Goal: Complete application form: Complete application form

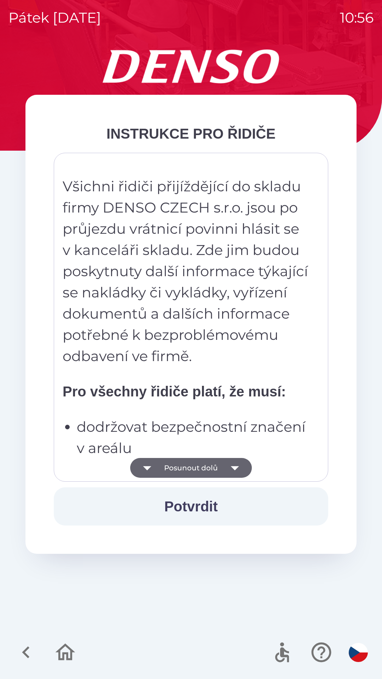
click at [206, 504] on button "Potvrdit" at bounding box center [191, 506] width 274 height 38
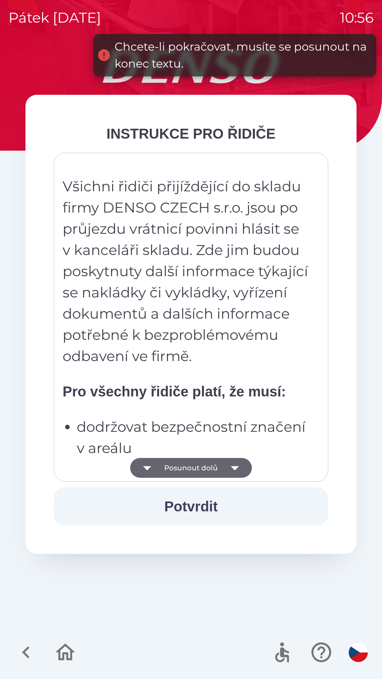
click at [221, 465] on button "Posunout dolů" at bounding box center [191, 468] width 122 height 20
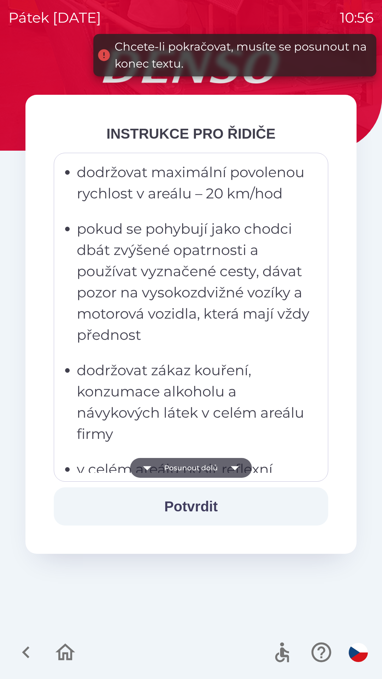
click at [208, 470] on button "Posunout dolů" at bounding box center [191, 468] width 122 height 20
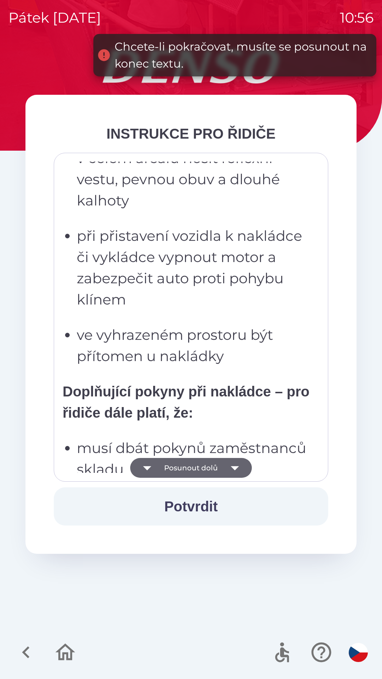
click at [213, 468] on button "Posunout dolů" at bounding box center [191, 468] width 122 height 20
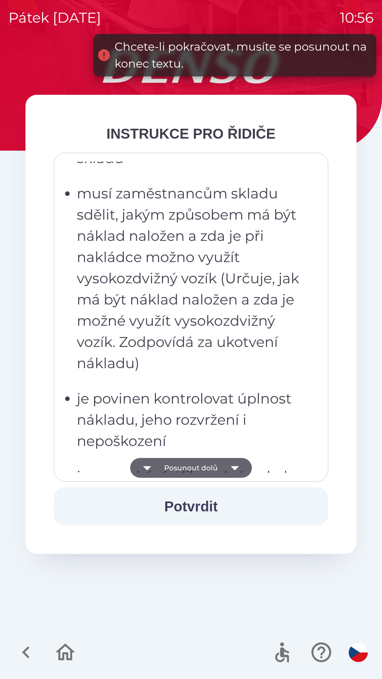
click at [214, 469] on button "Posunout dolů" at bounding box center [191, 468] width 122 height 20
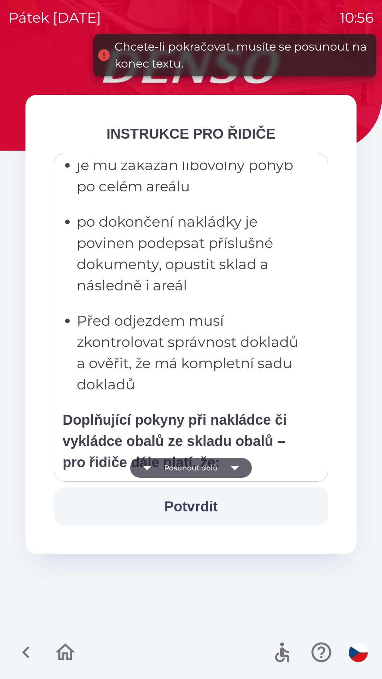
click at [216, 469] on button "Posunout dolů" at bounding box center [191, 468] width 122 height 20
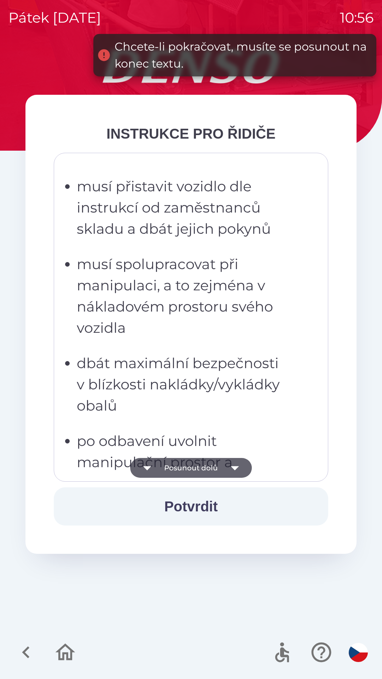
click at [215, 470] on button "Posunout dolů" at bounding box center [191, 468] width 122 height 20
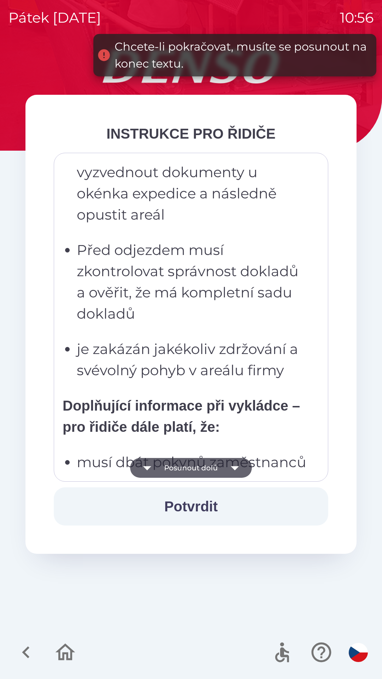
click at [220, 472] on button "Posunout dolů" at bounding box center [191, 468] width 122 height 20
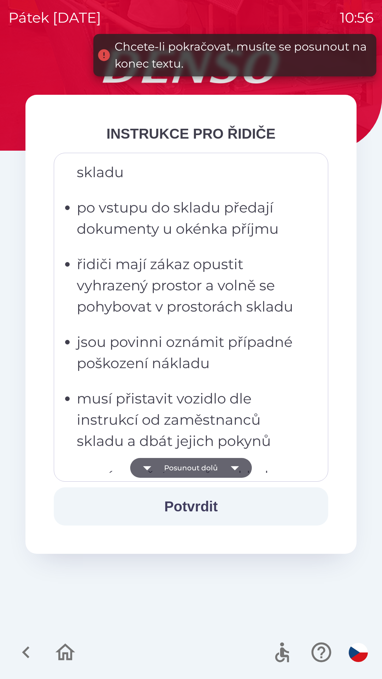
click at [222, 471] on button "Posunout dolů" at bounding box center [191, 468] width 122 height 20
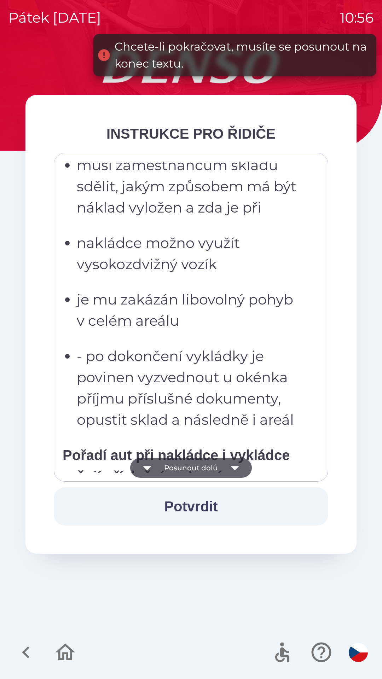
click at [227, 469] on icon "button" at bounding box center [235, 468] width 20 height 20
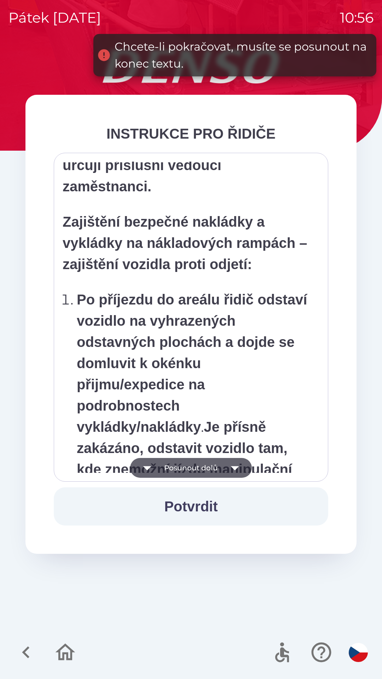
click at [228, 468] on icon "button" at bounding box center [235, 468] width 20 height 20
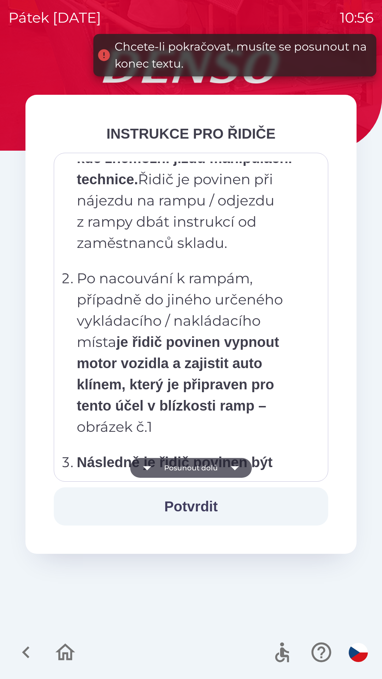
click at [229, 468] on icon "button" at bounding box center [235, 468] width 20 height 20
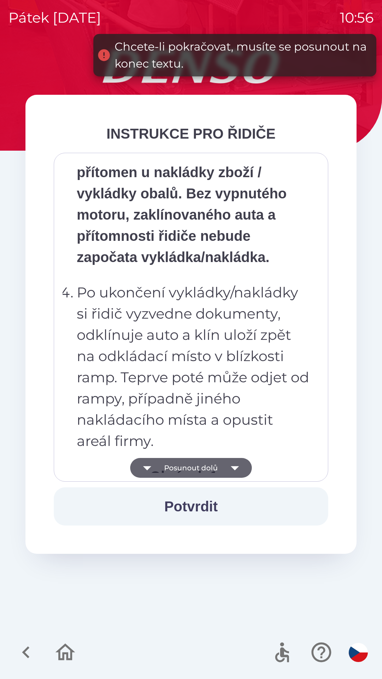
click at [231, 467] on icon "button" at bounding box center [235, 468] width 20 height 20
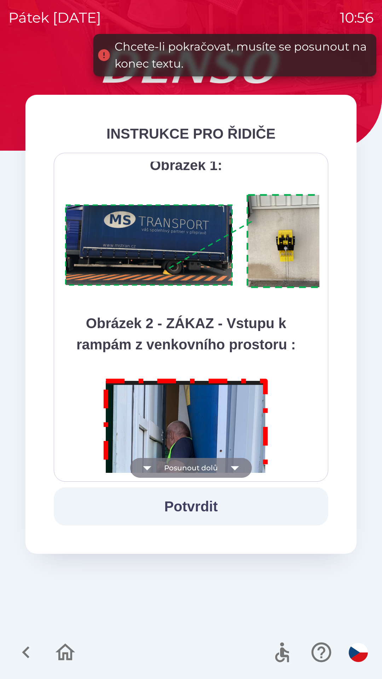
click at [231, 467] on icon "button" at bounding box center [235, 468] width 8 height 4
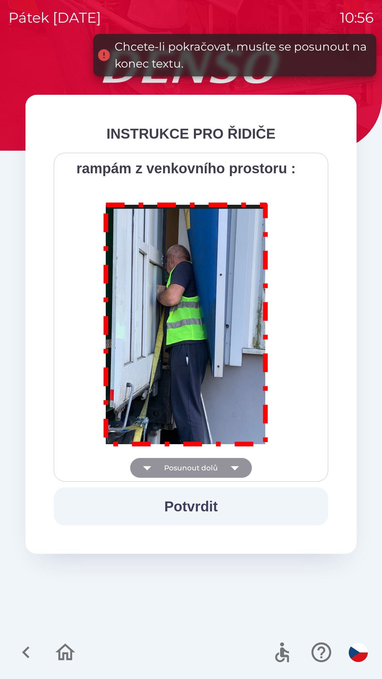
click at [231, 465] on div "Všichni řidiči přijíždějící do skladu firmy DENSO CZECH s.r.o. jsou po průjezdu…" at bounding box center [191, 317] width 257 height 311
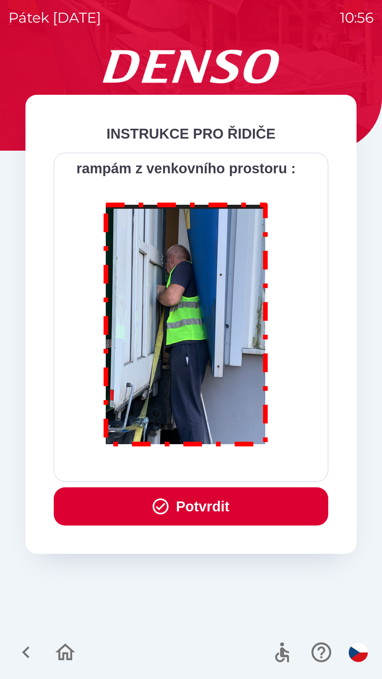
click at [217, 502] on button "Potvrdit" at bounding box center [191, 506] width 274 height 38
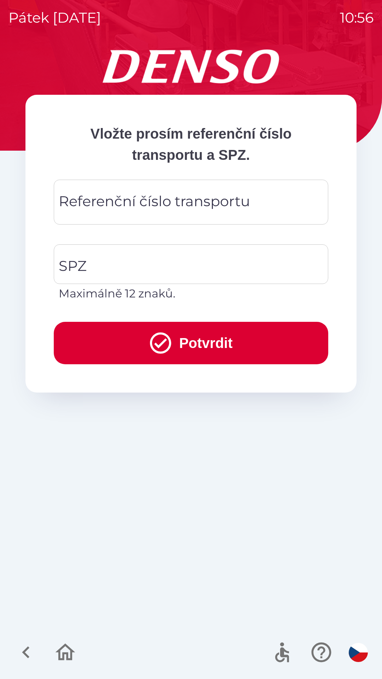
click at [165, 205] on div "Referenční číslo transportu Referenční číslo transportu" at bounding box center [191, 202] width 274 height 45
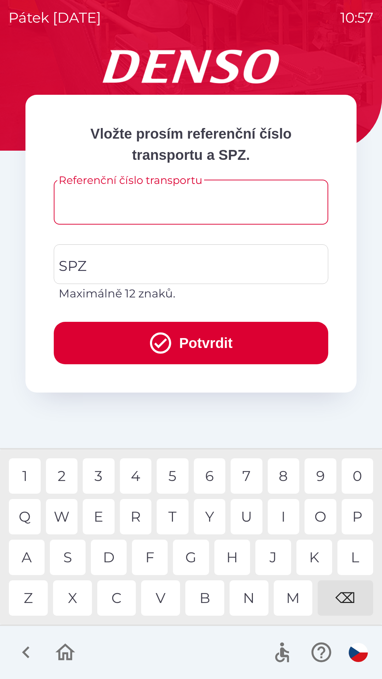
click at [127, 207] on input "Referenční číslo transportu" at bounding box center [190, 202] width 257 height 28
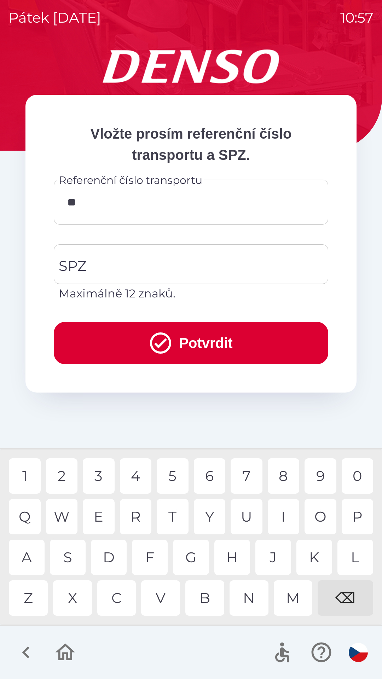
click at [324, 475] on div "9" at bounding box center [321, 475] width 32 height 35
click at [354, 476] on div "0" at bounding box center [358, 475] width 32 height 35
click at [98, 484] on div "3" at bounding box center [99, 475] width 32 height 35
type input "********"
click at [108, 267] on input "SPZ" at bounding box center [185, 264] width 257 height 33
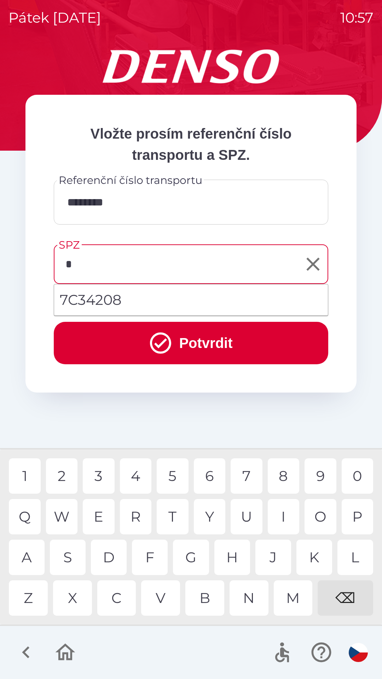
click at [250, 475] on div "7" at bounding box center [247, 475] width 32 height 35
click at [358, 474] on div "0" at bounding box center [358, 475] width 32 height 35
click at [355, 471] on div "0" at bounding box center [358, 475] width 32 height 35
type input "*******"
click at [207, 351] on button "Potvrdit" at bounding box center [191, 343] width 274 height 42
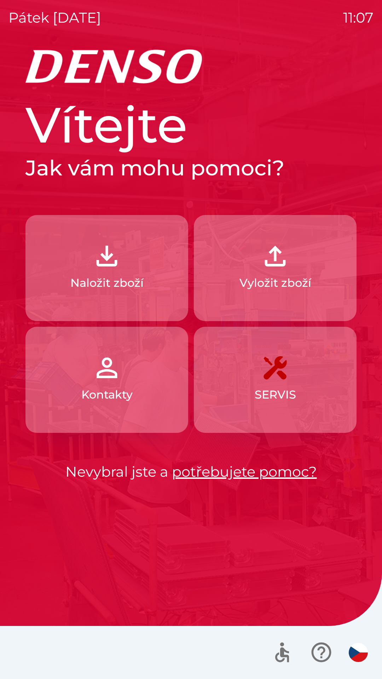
click at [290, 276] on p "Vyložit zboží" at bounding box center [275, 282] width 72 height 17
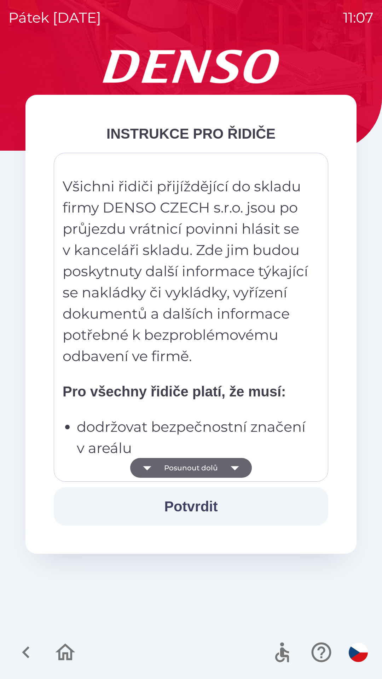
click at [238, 467] on icon "button" at bounding box center [235, 468] width 20 height 20
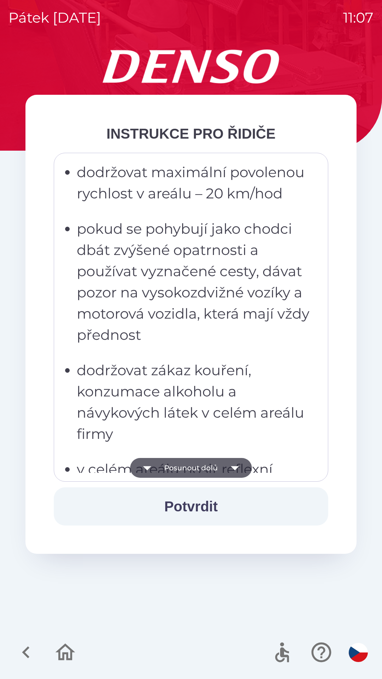
click at [209, 505] on button "Potvrdit" at bounding box center [191, 506] width 274 height 38
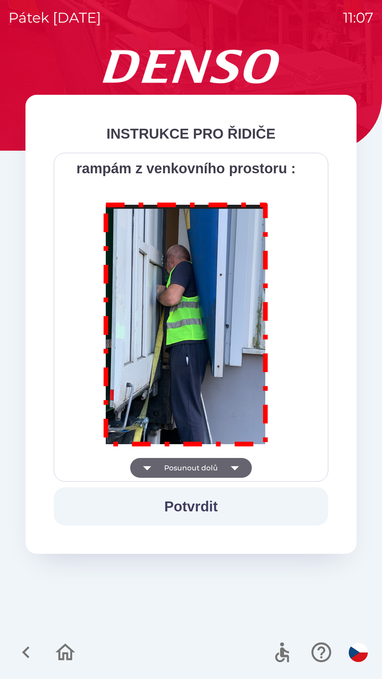
scroll to position [3974, 0]
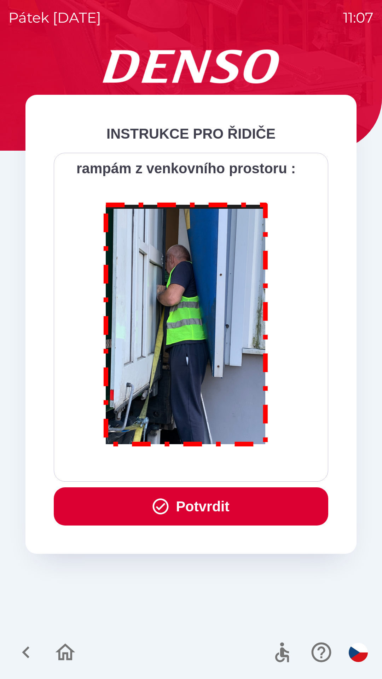
click at [225, 516] on button "Potvrdit" at bounding box center [191, 506] width 274 height 38
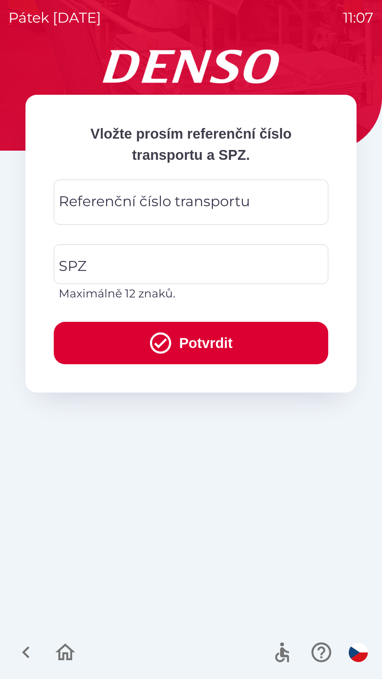
click at [268, 207] on input "Referenční číslo transportu" at bounding box center [190, 202] width 257 height 28
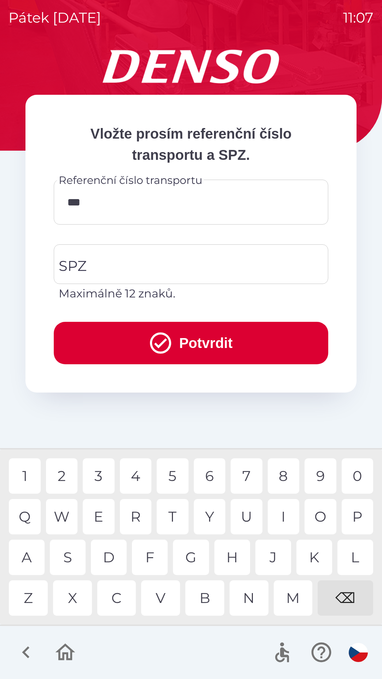
click at [64, 473] on div "2" at bounding box center [62, 475] width 32 height 35
click at [359, 474] on div "0" at bounding box center [358, 475] width 32 height 35
click at [320, 474] on div "9" at bounding box center [321, 475] width 32 height 35
click at [25, 470] on div "1" at bounding box center [25, 475] width 32 height 35
type input "*******"
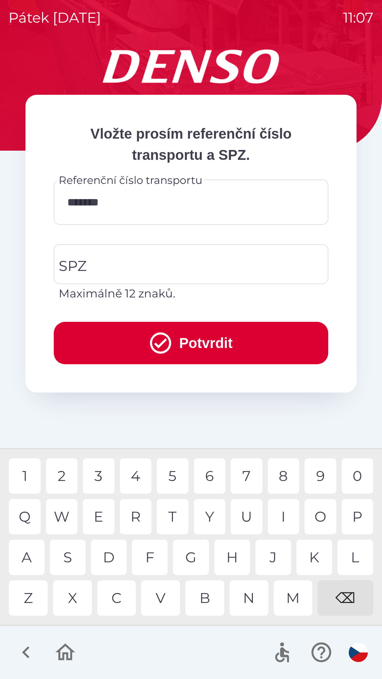
click at [204, 339] on button "Potvrdit" at bounding box center [191, 343] width 274 height 42
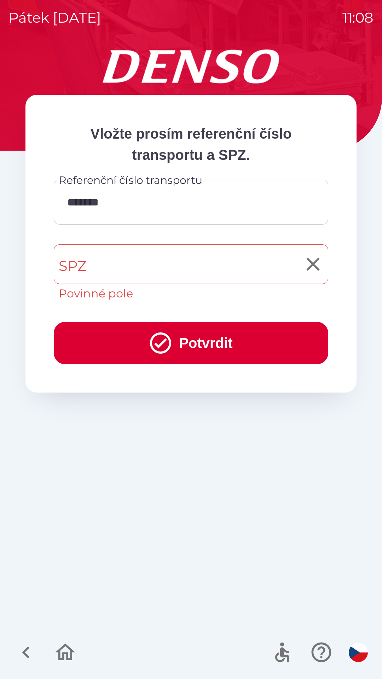
click at [158, 263] on input "SPZ" at bounding box center [185, 264] width 257 height 33
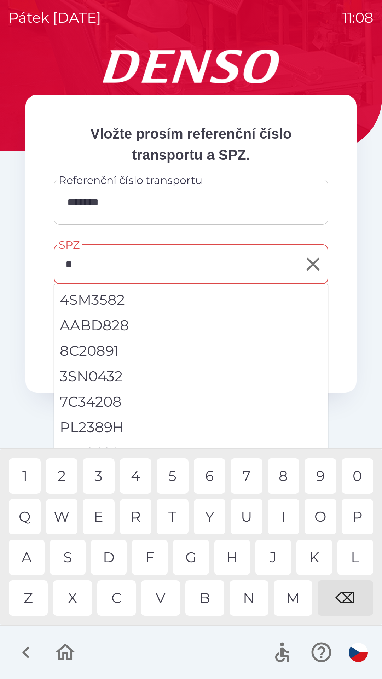
click at [65, 472] on div "2" at bounding box center [62, 475] width 32 height 35
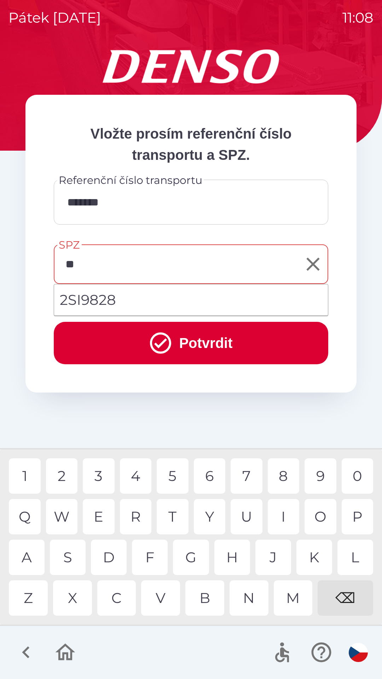
click at [66, 554] on div "S" at bounding box center [68, 557] width 36 height 35
click at [162, 300] on li "2SI9828" at bounding box center [191, 299] width 274 height 25
type input "*******"
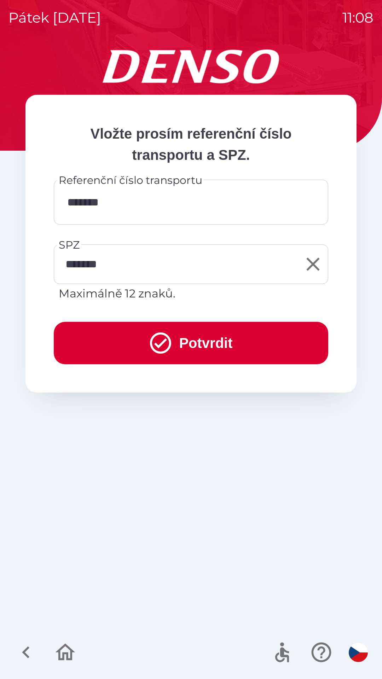
click at [212, 343] on button "Potvrdit" at bounding box center [191, 343] width 274 height 42
